Goal: Task Accomplishment & Management: Complete application form

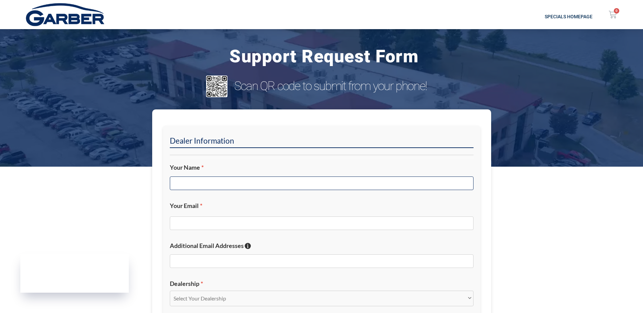
click at [197, 181] on input "Your Name *" at bounding box center [322, 184] width 304 height 14
type input "[PERSON_NAME]"
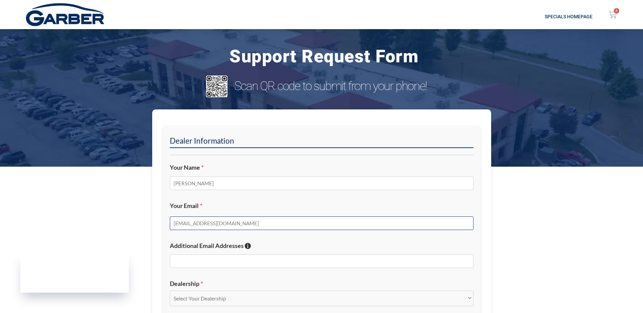
type input "[EMAIL_ADDRESS][DOMAIN_NAME]"
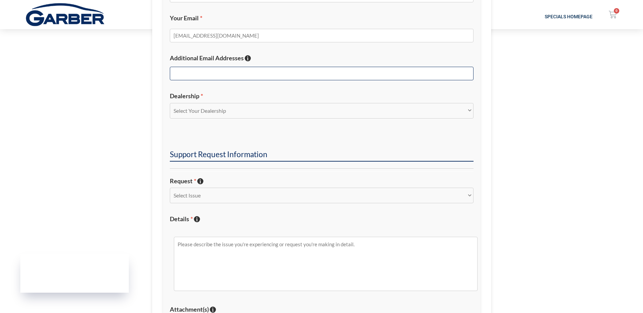
scroll to position [204, 0]
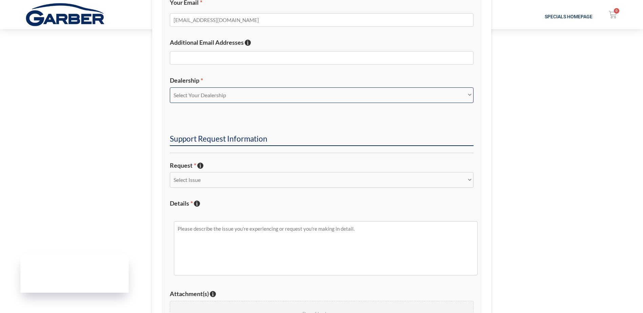
click at [195, 94] on select "Select Your Dealership Acura of Rochester Delray Buick GMC [PERSON_NAME] Automa…" at bounding box center [322, 96] width 304 height 16
select select "[PERSON_NAME][GEOGRAPHIC_DATA]"
click at [170, 88] on select "Select Your Dealership Acura of Rochester Delray Buick GMC [PERSON_NAME] Automa…" at bounding box center [322, 96] width 304 height 16
click at [186, 183] on select "Select Issue New Inquiry/Request Inventory Management Inventory Feed Website Fu…" at bounding box center [322, 180] width 304 height 16
select select "Other"
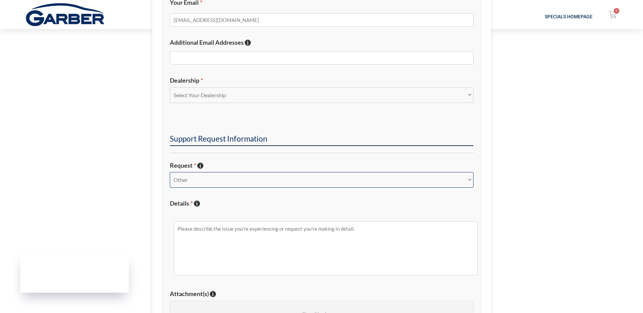
click at [170, 172] on select "Select Issue New Inquiry/Request Inventory Management Inventory Feed Website Fu…" at bounding box center [322, 180] width 304 height 16
click at [195, 236] on textarea "Details * Describe the issue with specific details if possible!" at bounding box center [326, 248] width 304 height 54
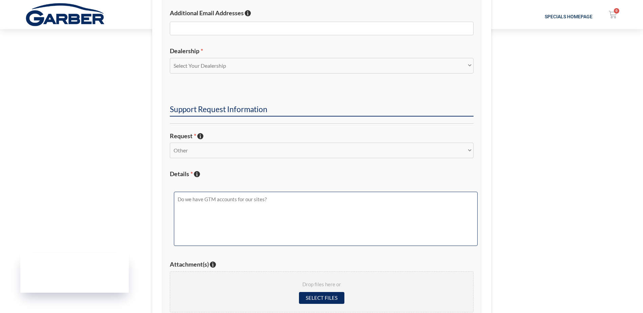
scroll to position [271, 0]
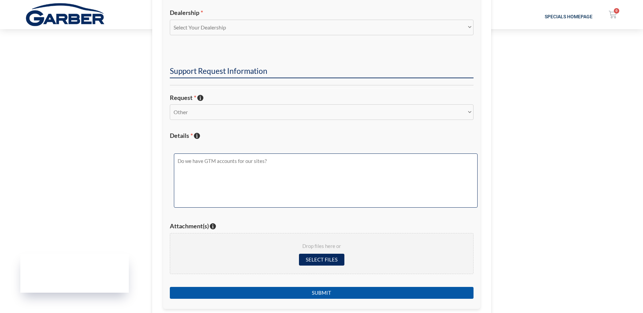
type textarea "Do we have GTM accounts for our sites?"
click at [277, 293] on input "Submit" at bounding box center [322, 293] width 304 height 12
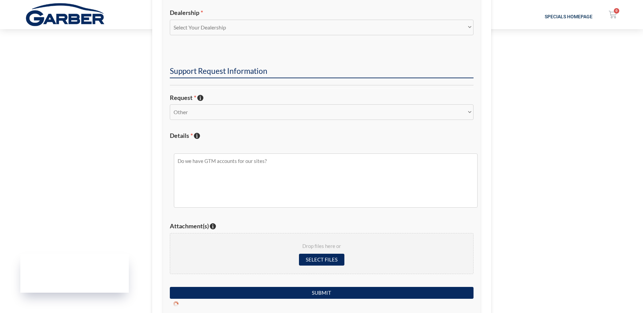
scroll to position [86, 0]
